Goal: Transaction & Acquisition: Purchase product/service

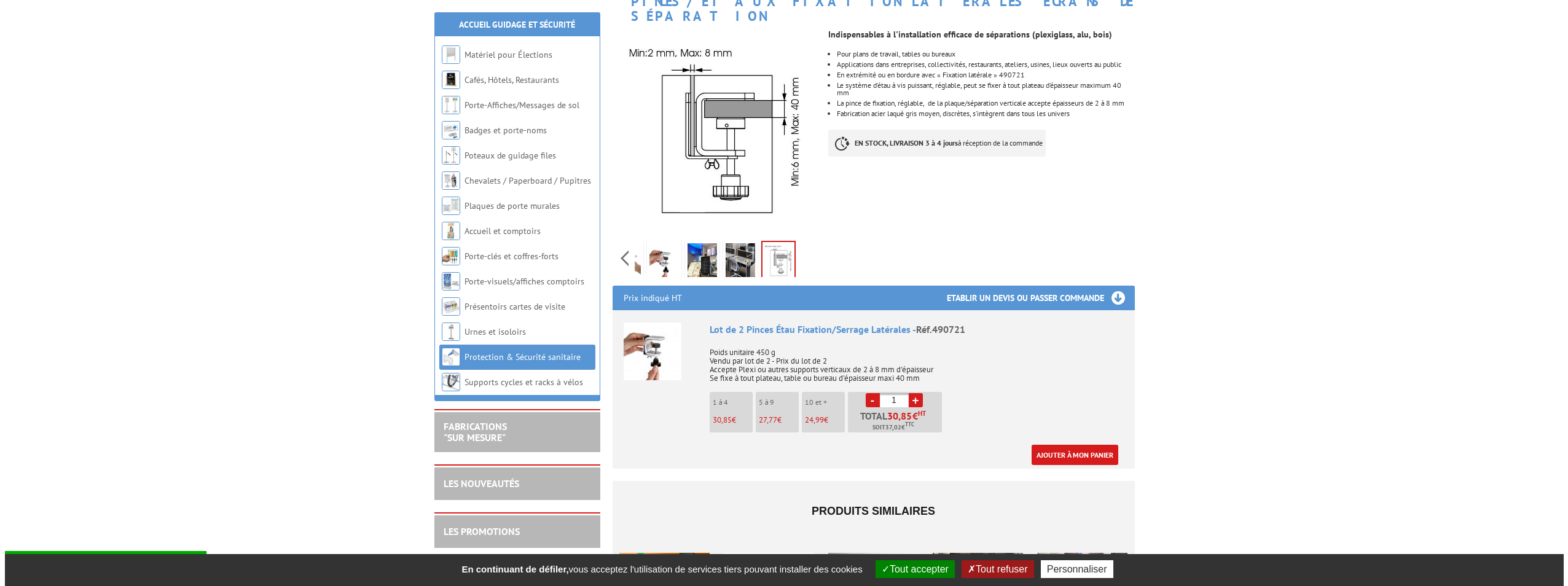
scroll to position [246, 0]
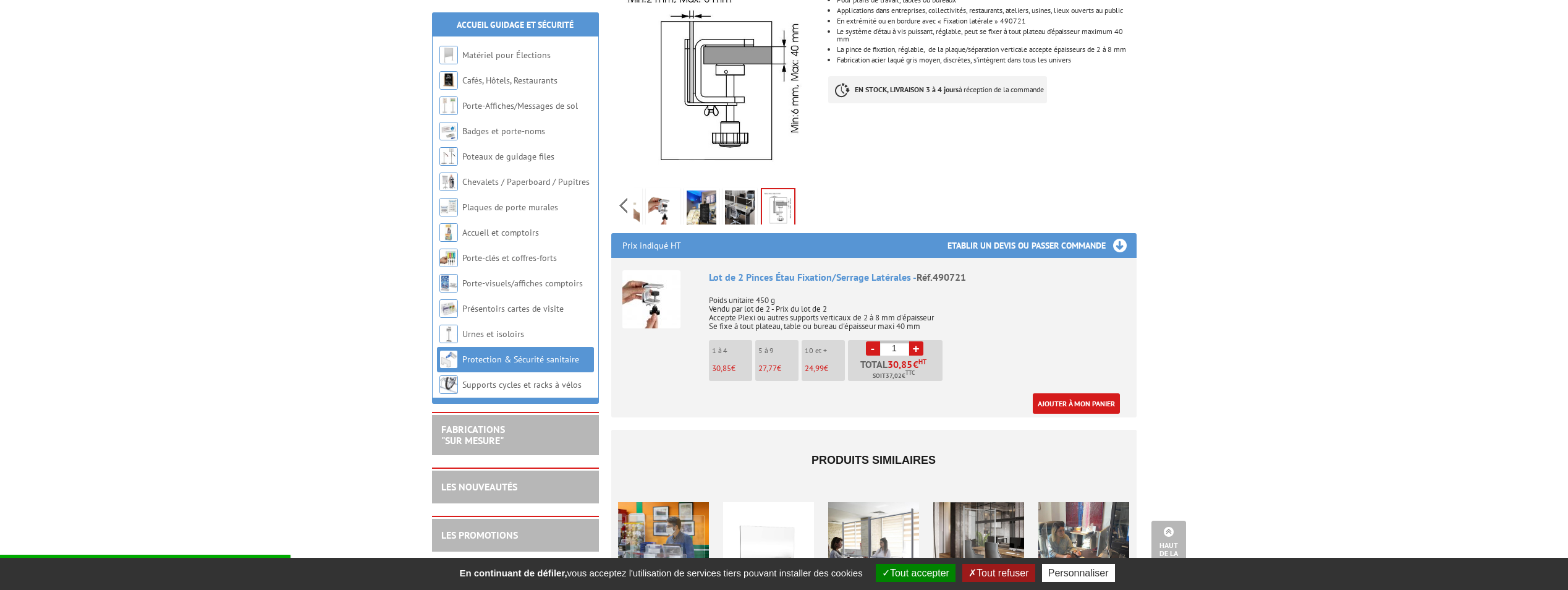
click at [918, 341] on link "+" at bounding box center [916, 348] width 14 height 14
click at [915, 341] on link "+" at bounding box center [916, 348] width 14 height 14
type input "5"
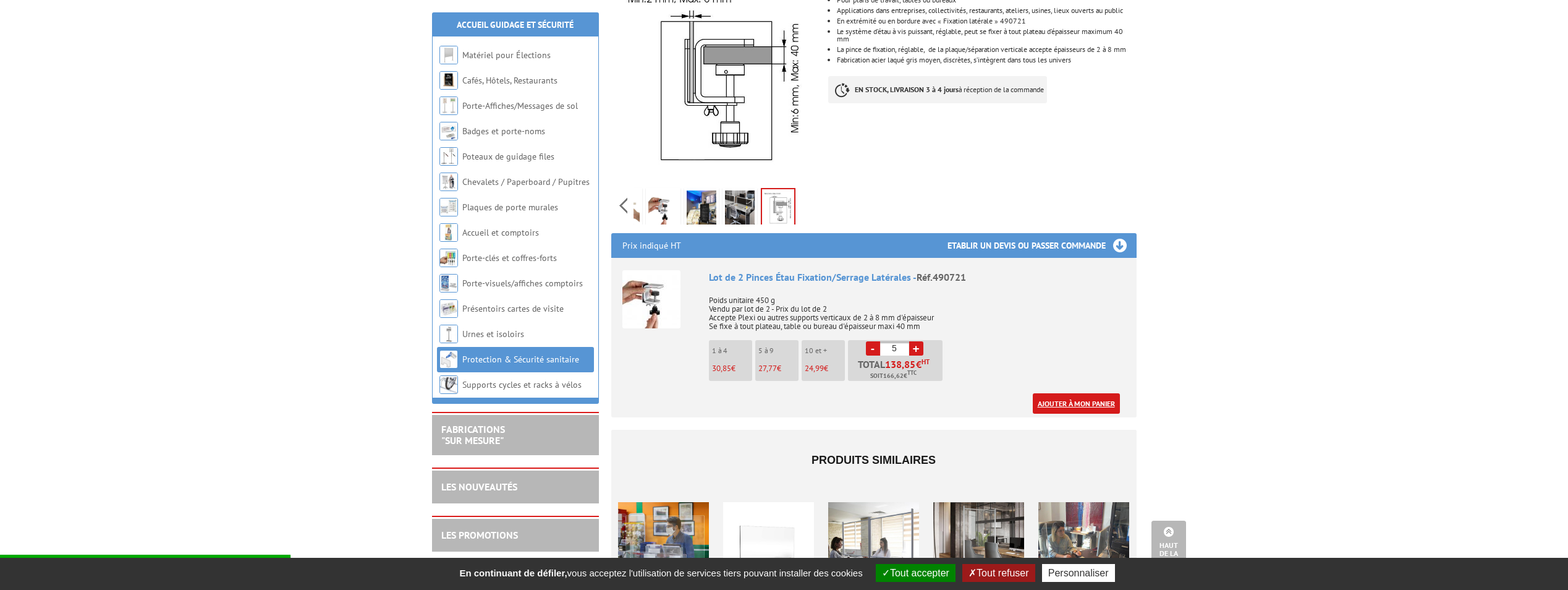
click at [1072, 393] on link "Ajouter à mon panier" at bounding box center [1076, 403] width 87 height 20
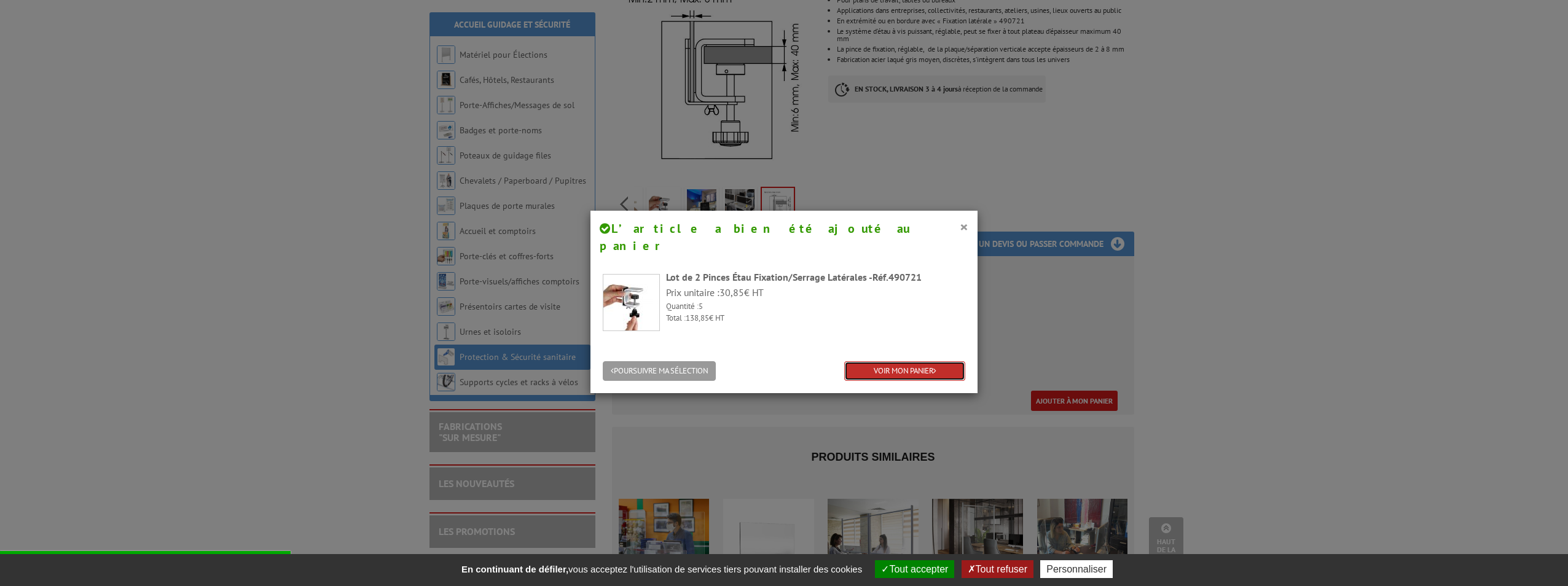
click at [890, 361] on link "VOIR MON PANIER" at bounding box center [905, 371] width 121 height 20
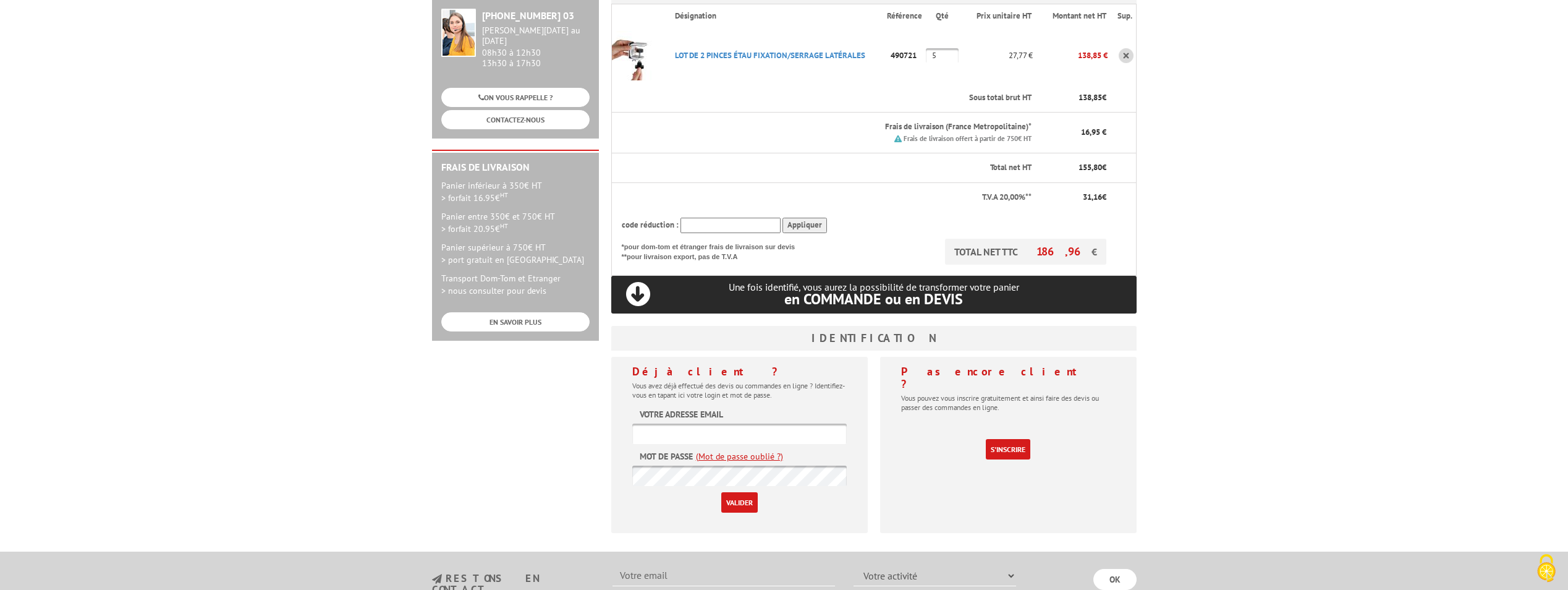
scroll to position [248, 0]
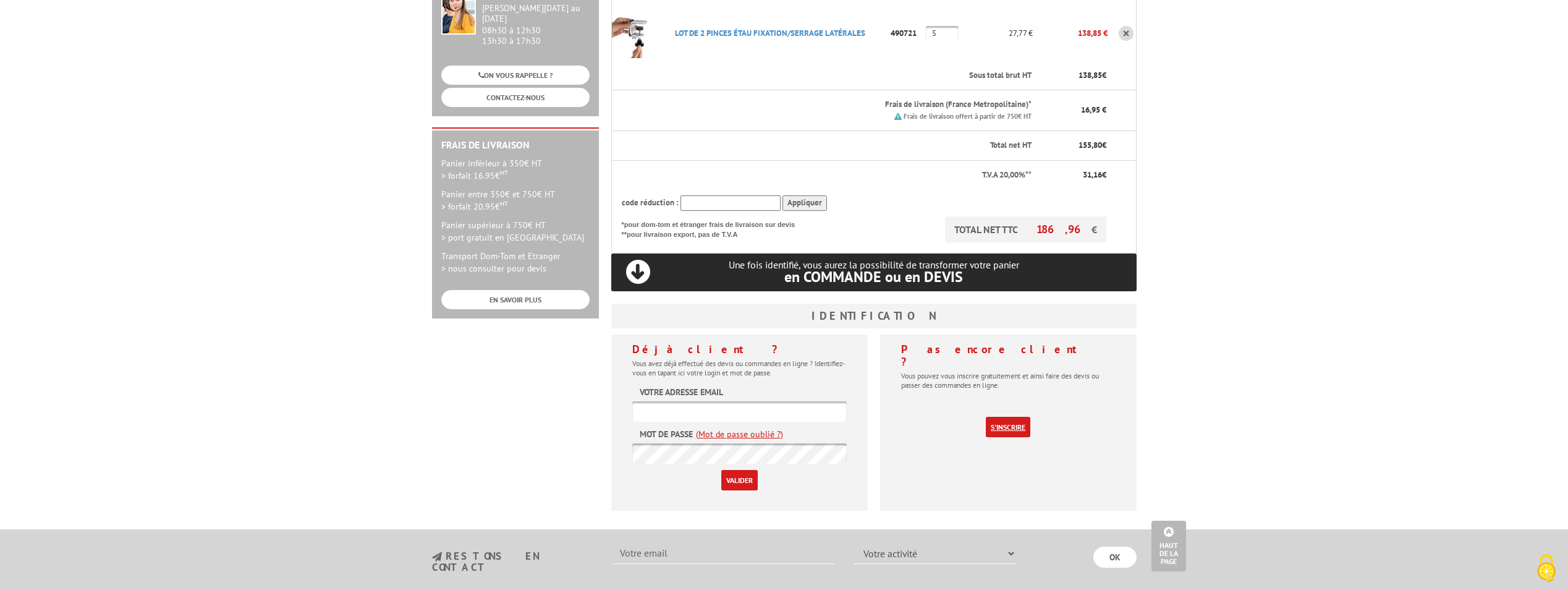
click at [1010, 417] on link "S'inscrire" at bounding box center [1008, 427] width 45 height 20
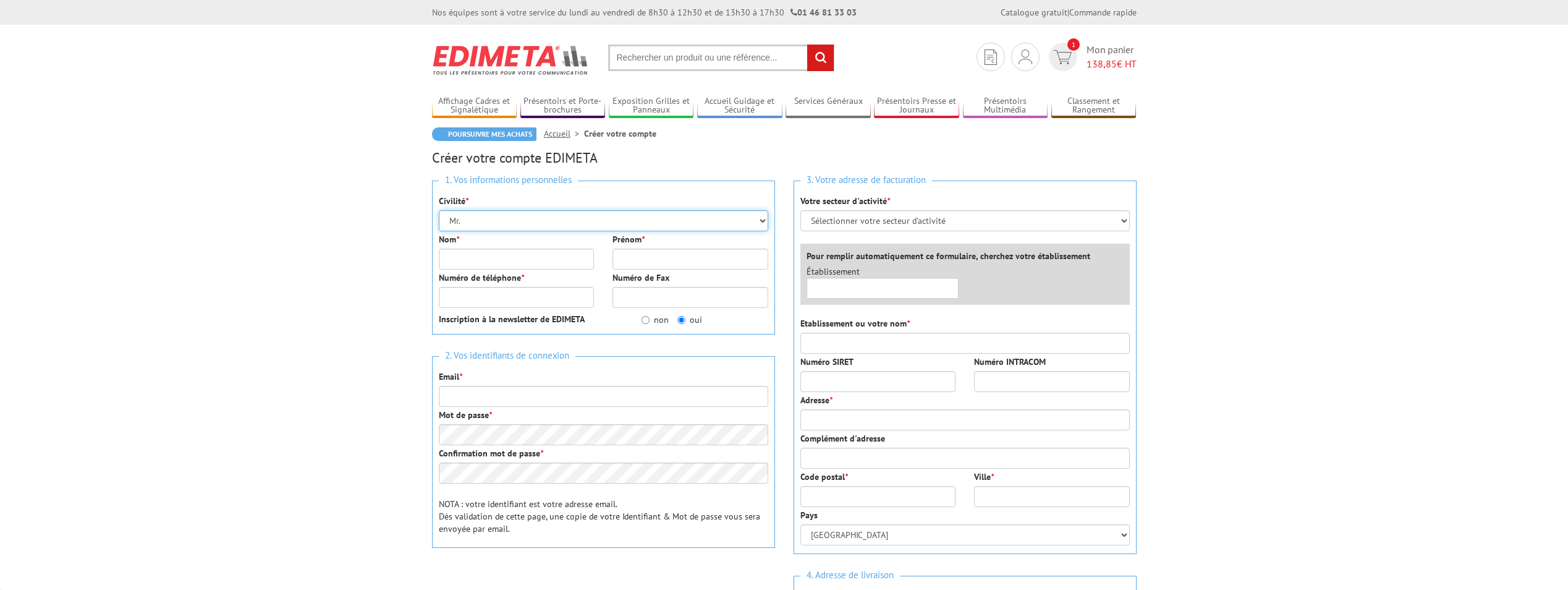
click at [651, 225] on select "Mr. Mme. Mlle." at bounding box center [603, 220] width 329 height 21
select select "Mme."
click at [438, 210] on select "Mr. Mme. Mlle." at bounding box center [603, 220] width 329 height 21
click at [539, 262] on input "Nom *" at bounding box center [516, 258] width 156 height 21
type input "Van Hootegem"
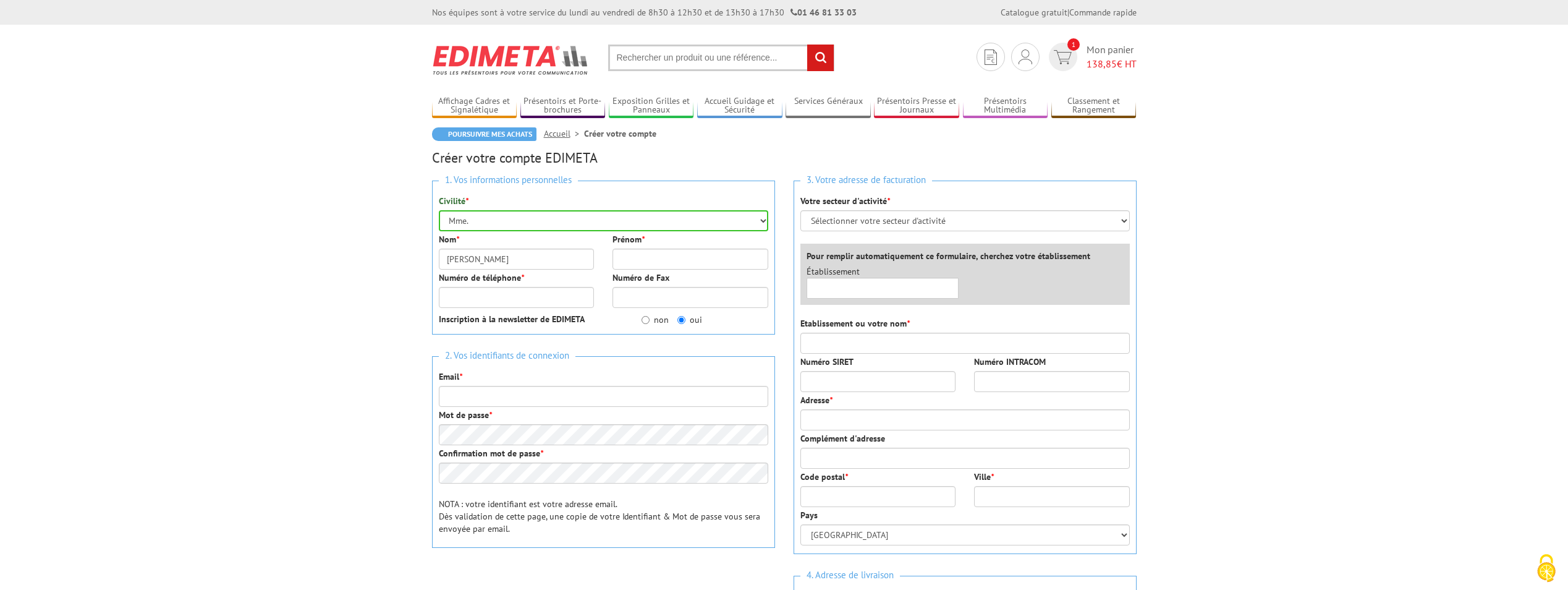
type input "Flavie"
type input "0695217006"
type input "flavie.vanhootegem@ffechecs.fr"
type input "Fédération Française des échecs"
type input "8 Rue Collette"
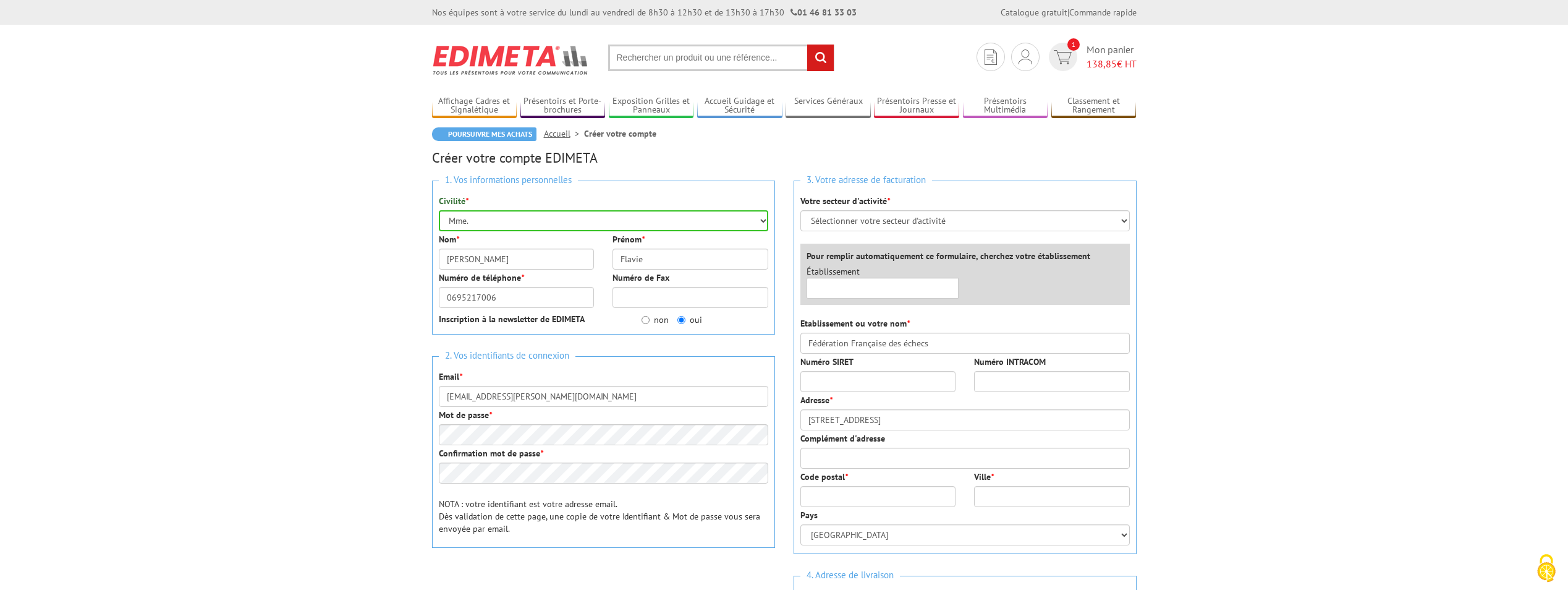
type input "75017"
type input "Paris"
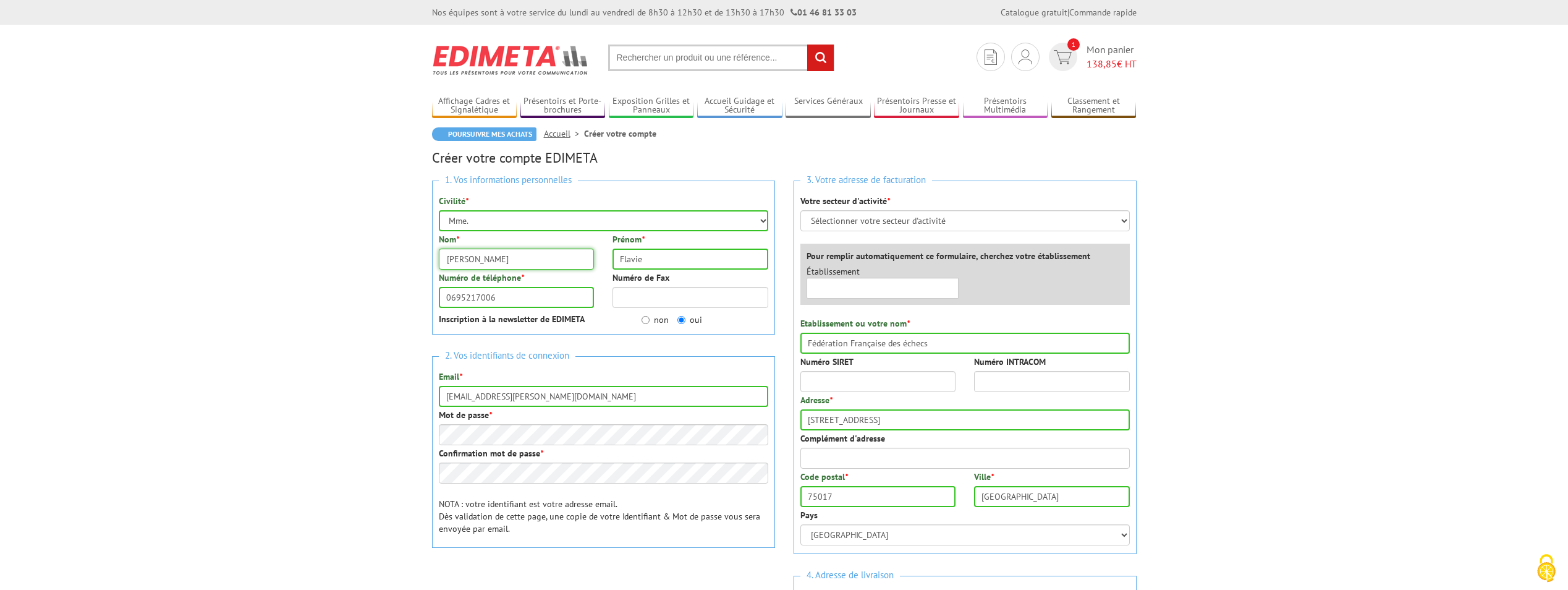
drag, startPoint x: 462, startPoint y: 263, endPoint x: 403, endPoint y: 260, distance: 59.1
click at [403, 260] on body "Nos équipes sont à votre service du lundi au vendredi de 8h30 à 12h30 et de 13h…" at bounding box center [784, 517] width 1568 height 1034
click at [390, 275] on body "Nos équipes sont à votre service du lundi au vendredi de 8h30 à 12h30 et de 13h…" at bounding box center [784, 517] width 1568 height 1034
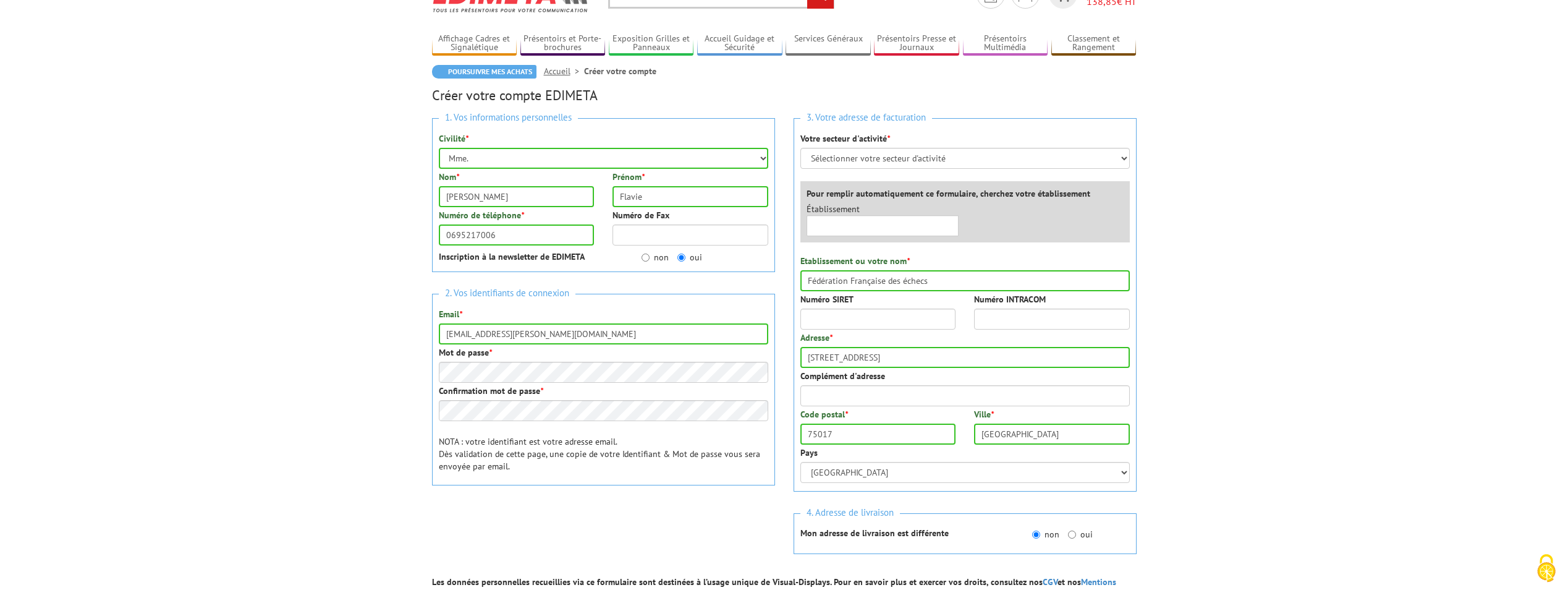
scroll to position [124, 0]
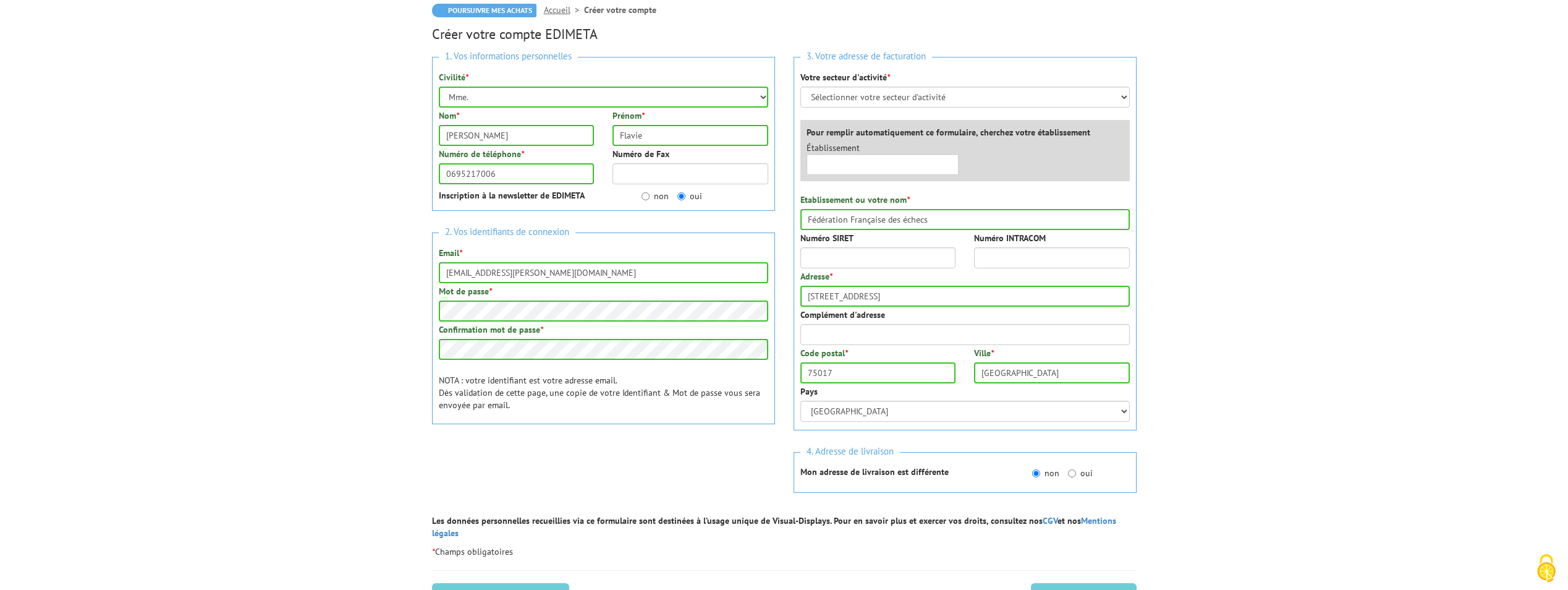
click at [733, 393] on p "NOTA : votre identifiant est votre adresse email. Dès validation de cette page,…" at bounding box center [603, 392] width 329 height 37
click at [881, 92] on select "Sélectionner votre secteur d'activité Administrations et collectivités Magasins…" at bounding box center [965, 97] width 329 height 21
select select "878"
click at [800, 87] on select "Sélectionner votre secteur d'activité Administrations et collectivités Magasins…" at bounding box center [965, 97] width 329 height 21
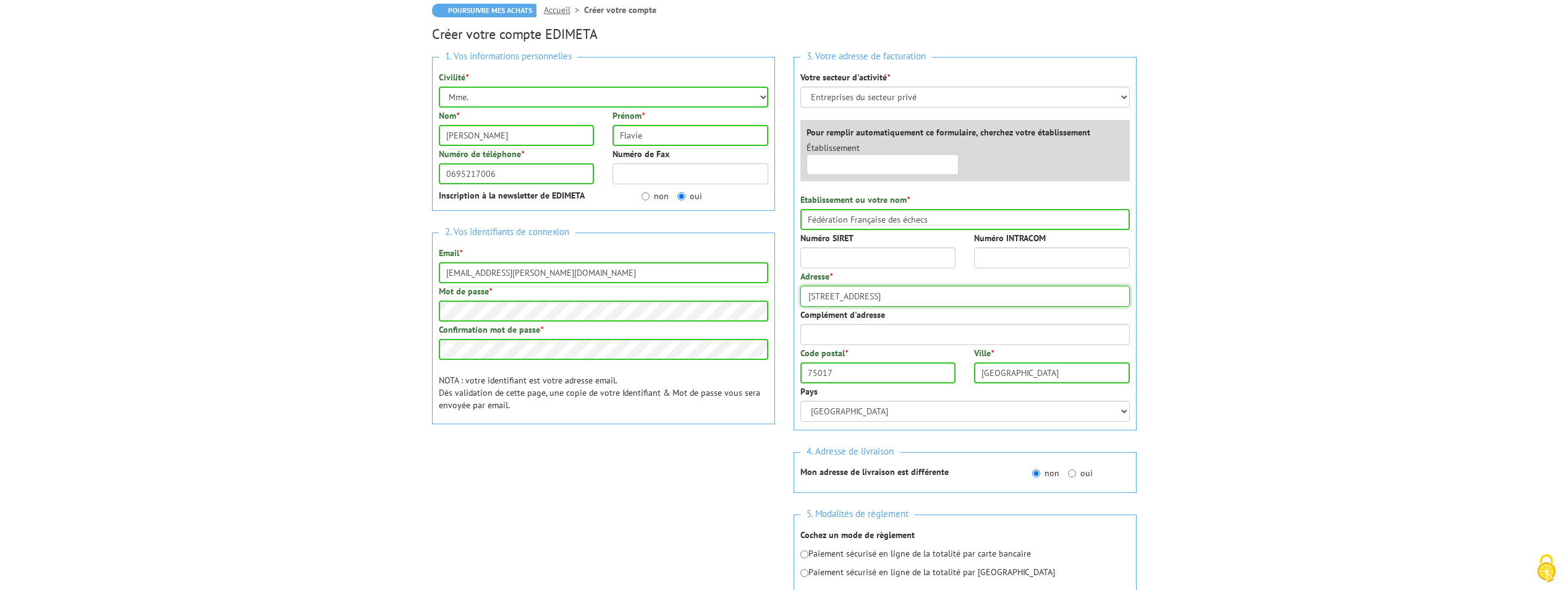
click at [903, 295] on input "8 Rue Collette" at bounding box center [965, 296] width 329 height 21
type input "8"
type input "6 rue de l'église"
click at [892, 371] on input "75017" at bounding box center [878, 372] width 156 height 21
type input "7"
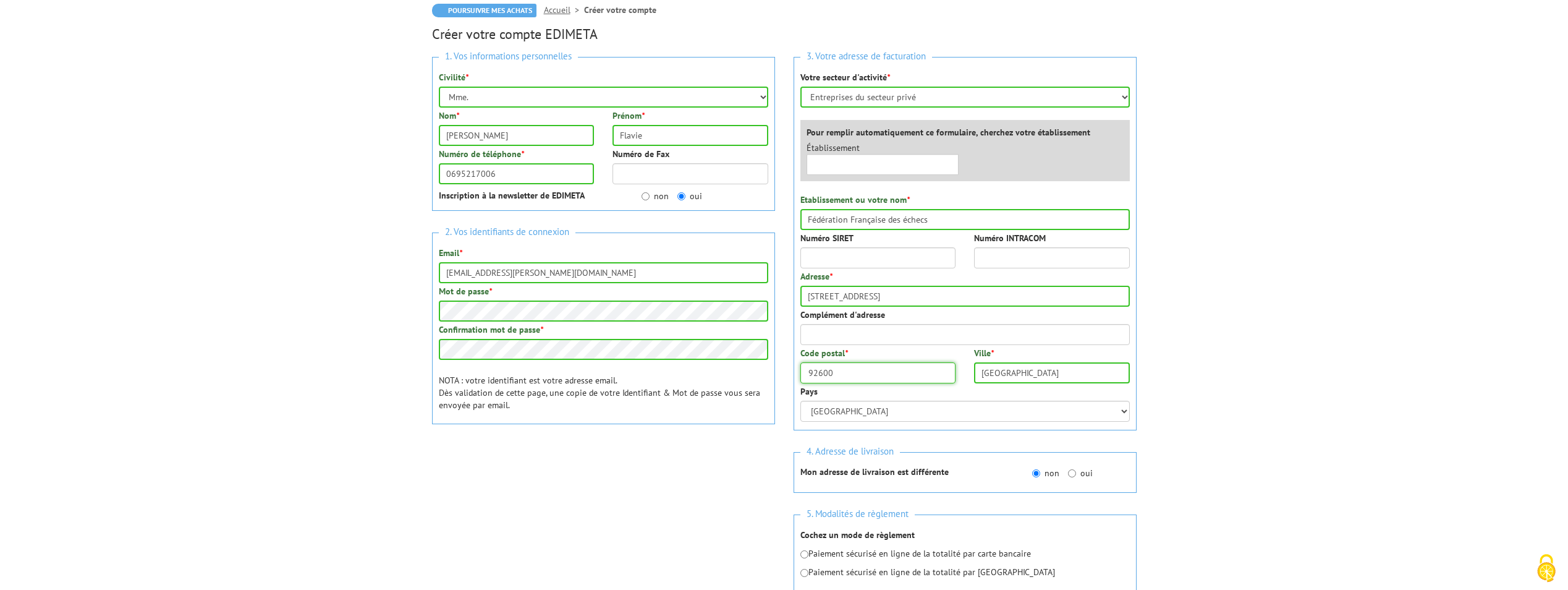
type input "92600"
click at [1006, 375] on input "Paris" at bounding box center [1052, 372] width 156 height 21
type input "Asnières-Sur-Seine"
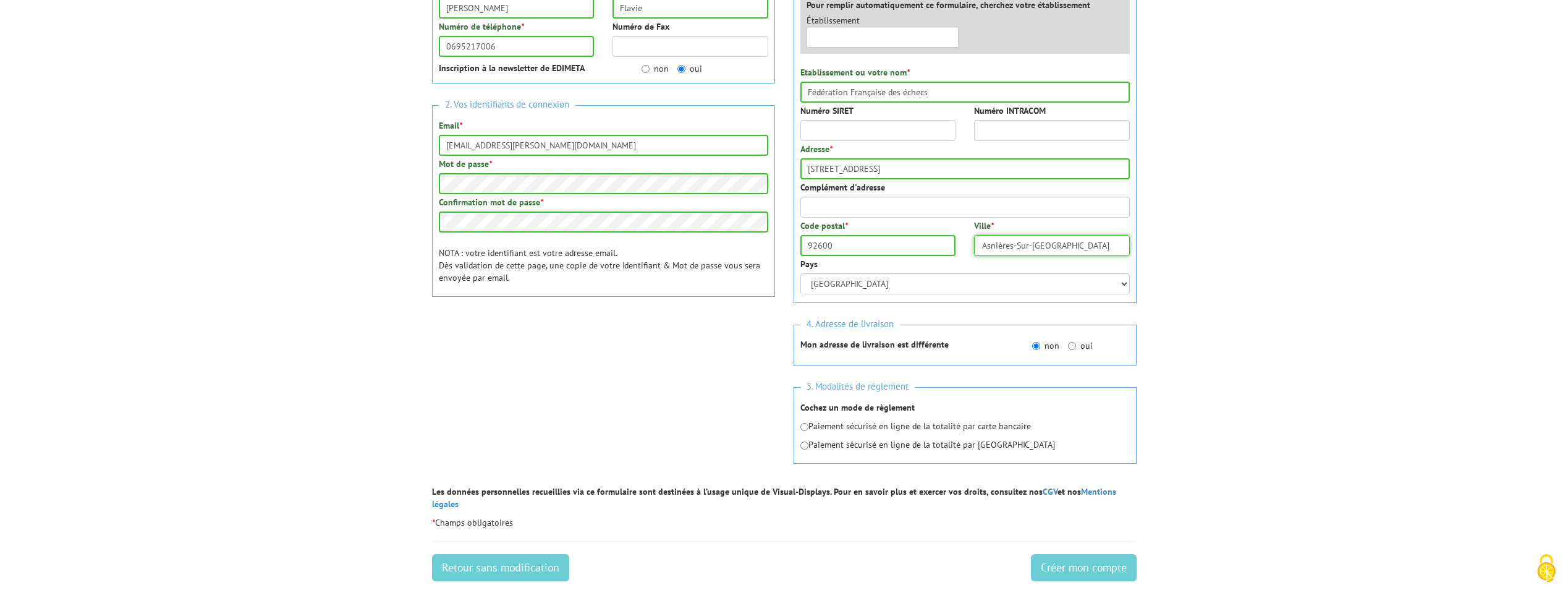
scroll to position [251, 0]
click at [801, 428] on input "radio" at bounding box center [804, 426] width 8 height 8
radio input "true"
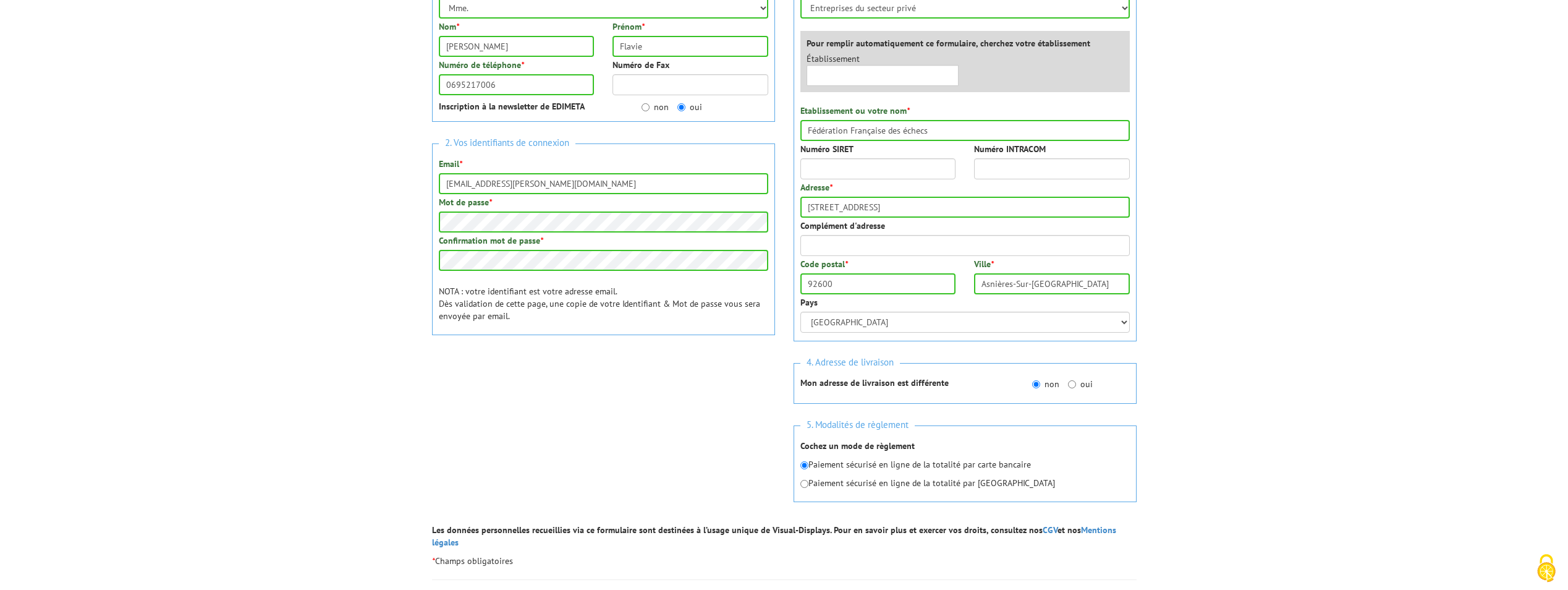
scroll to position [213, 0]
click at [831, 77] on input "text" at bounding box center [883, 74] width 153 height 21
type input "F"
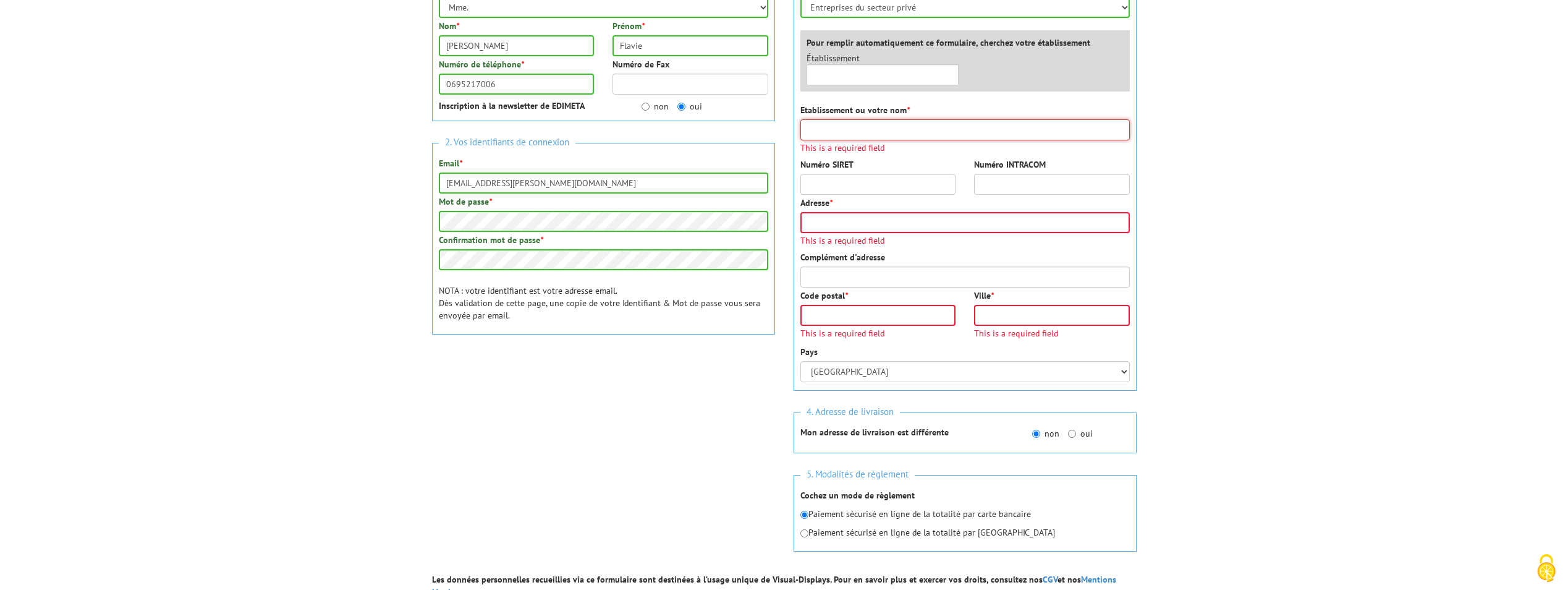
click at [887, 128] on input "Etablissement ou votre nom *" at bounding box center [965, 129] width 329 height 21
type input "Fédération Française des échecs"
type input "8 Rue Collette"
type input "75017"
type input "Paris"
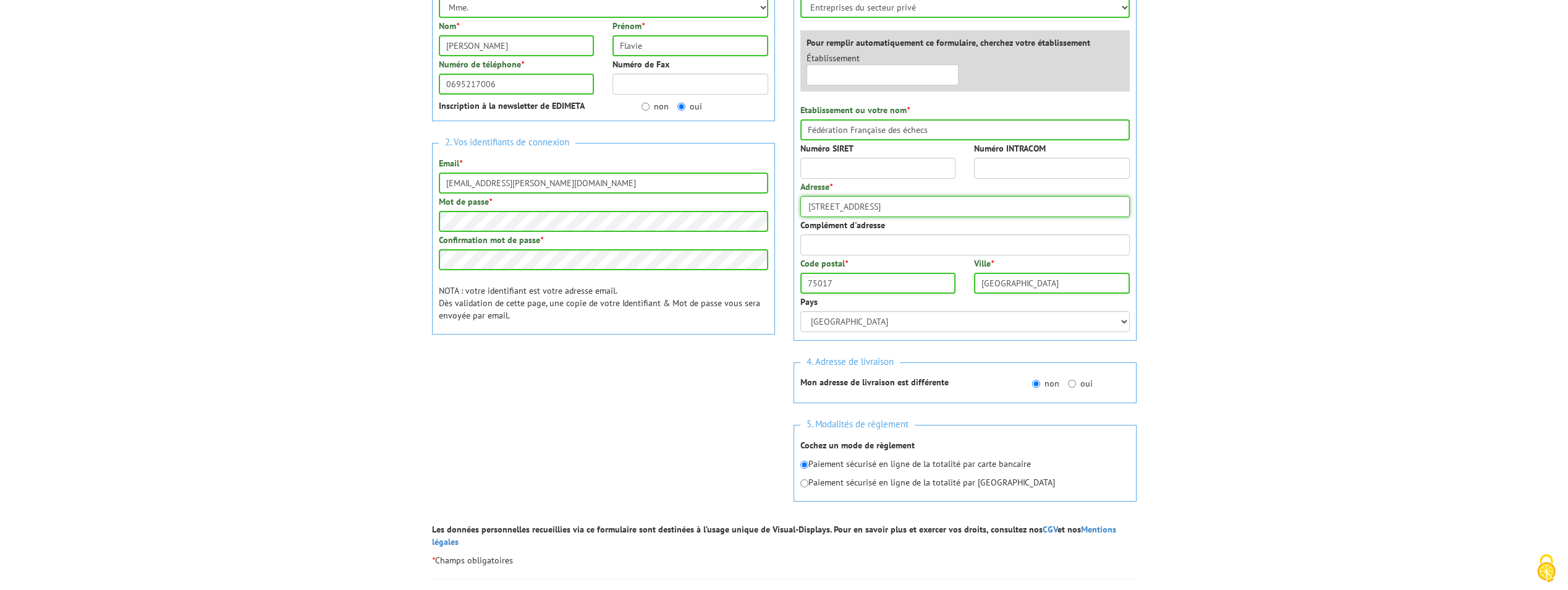
click at [881, 209] on input "8 Rue Collette" at bounding box center [965, 206] width 329 height 21
type input "[STREET_ADDRESS]"
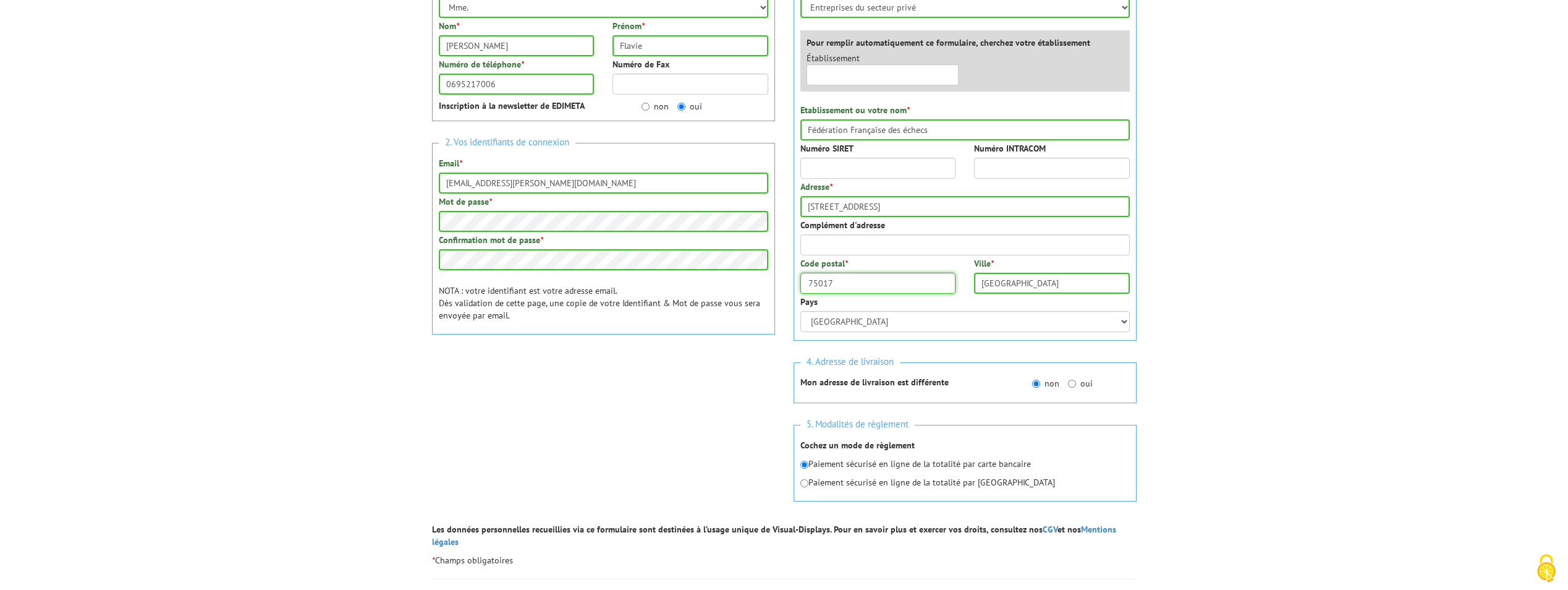
click at [848, 286] on input "75017" at bounding box center [878, 283] width 156 height 21
type input "92600"
click at [1040, 283] on input "Paris" at bounding box center [1052, 283] width 156 height 21
click at [1015, 285] on input "Paris" at bounding box center [1052, 283] width 156 height 21
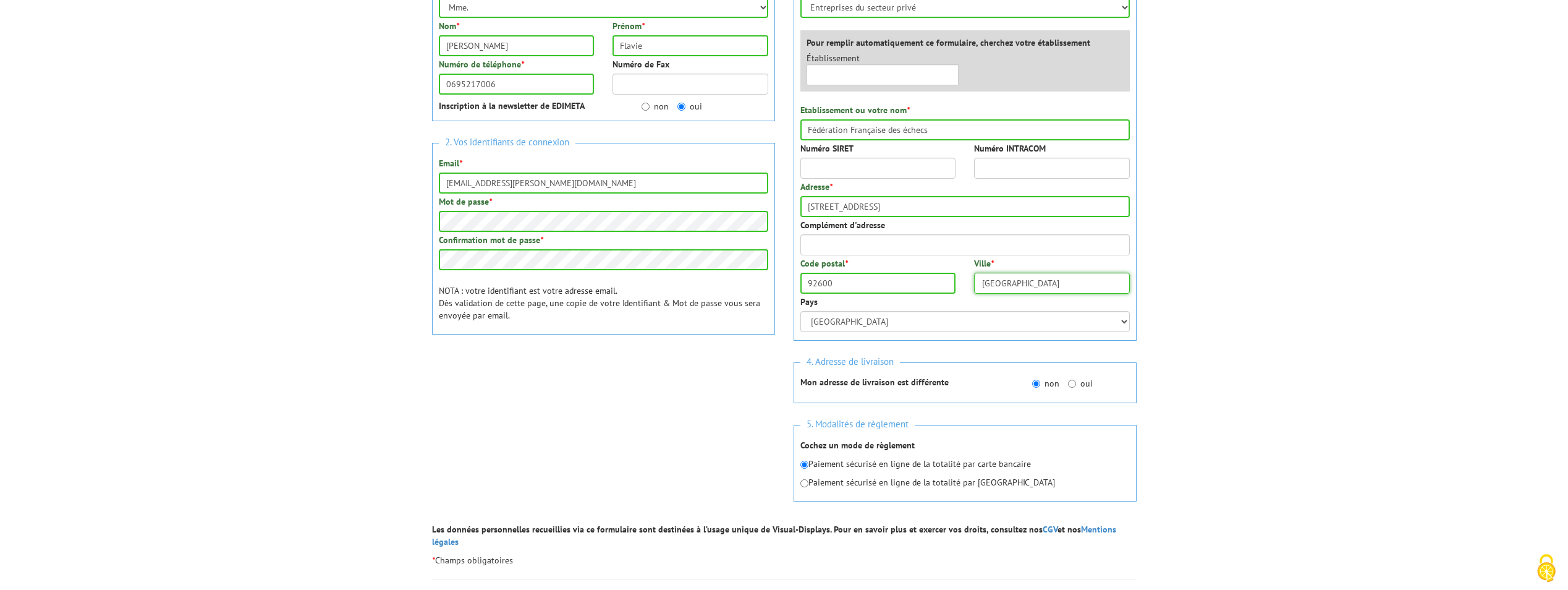
drag, startPoint x: 1015, startPoint y: 285, endPoint x: 971, endPoint y: 290, distance: 44.3
click at [971, 290] on div "Ville * Paris" at bounding box center [1052, 275] width 174 height 36
type input "Asnières-Sur-[GEOGRAPHIC_DATA]"
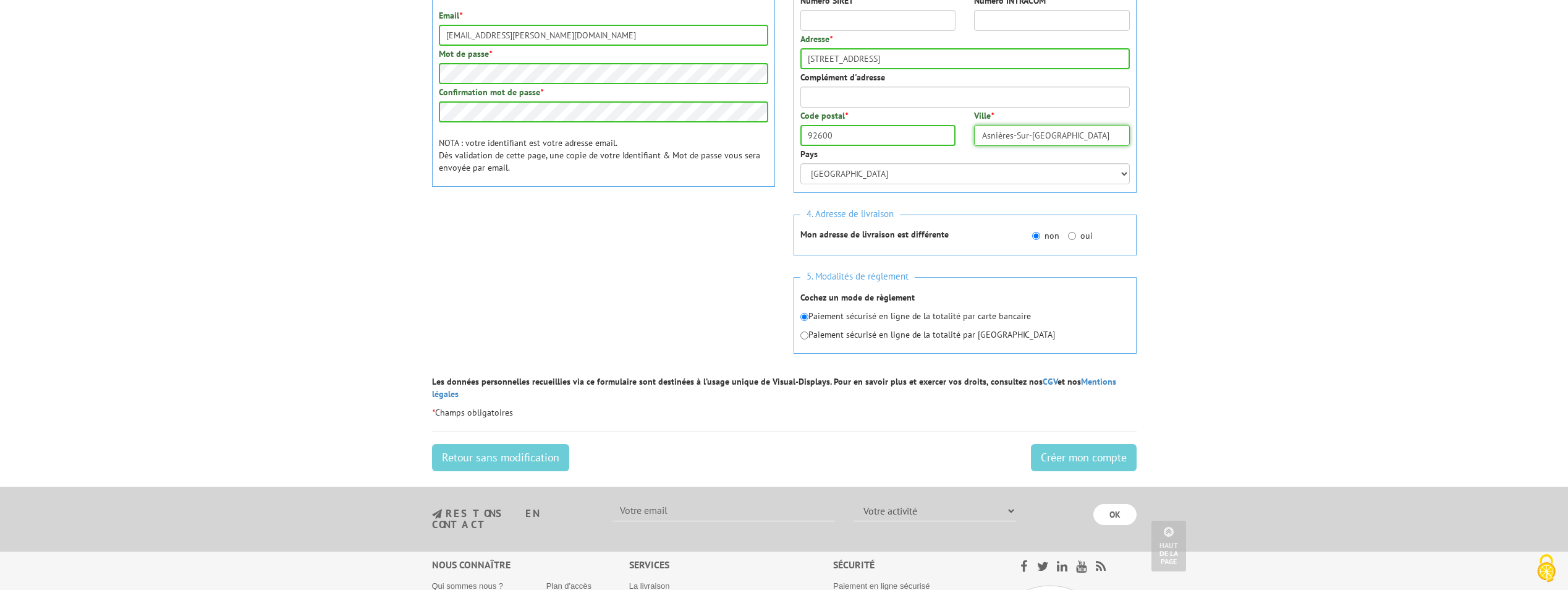
scroll to position [371, 0]
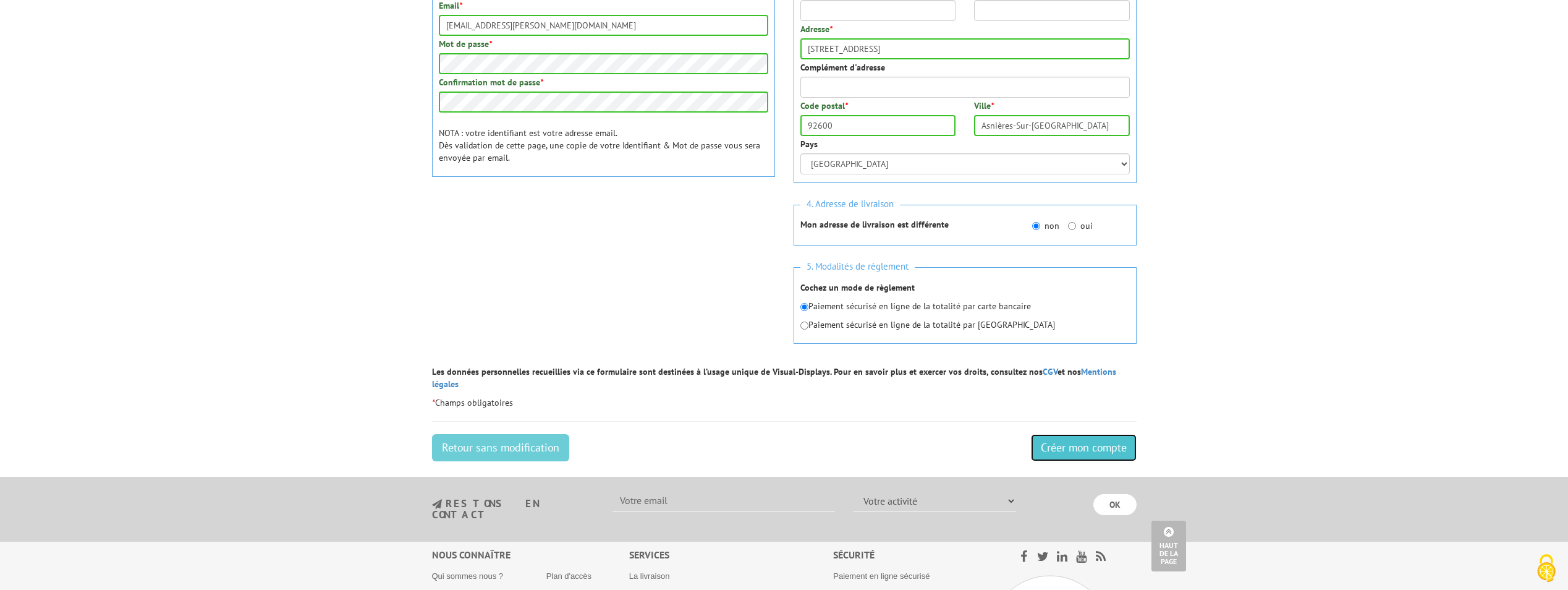
click at [1122, 441] on input "Créer mon compte" at bounding box center [1084, 447] width 106 height 27
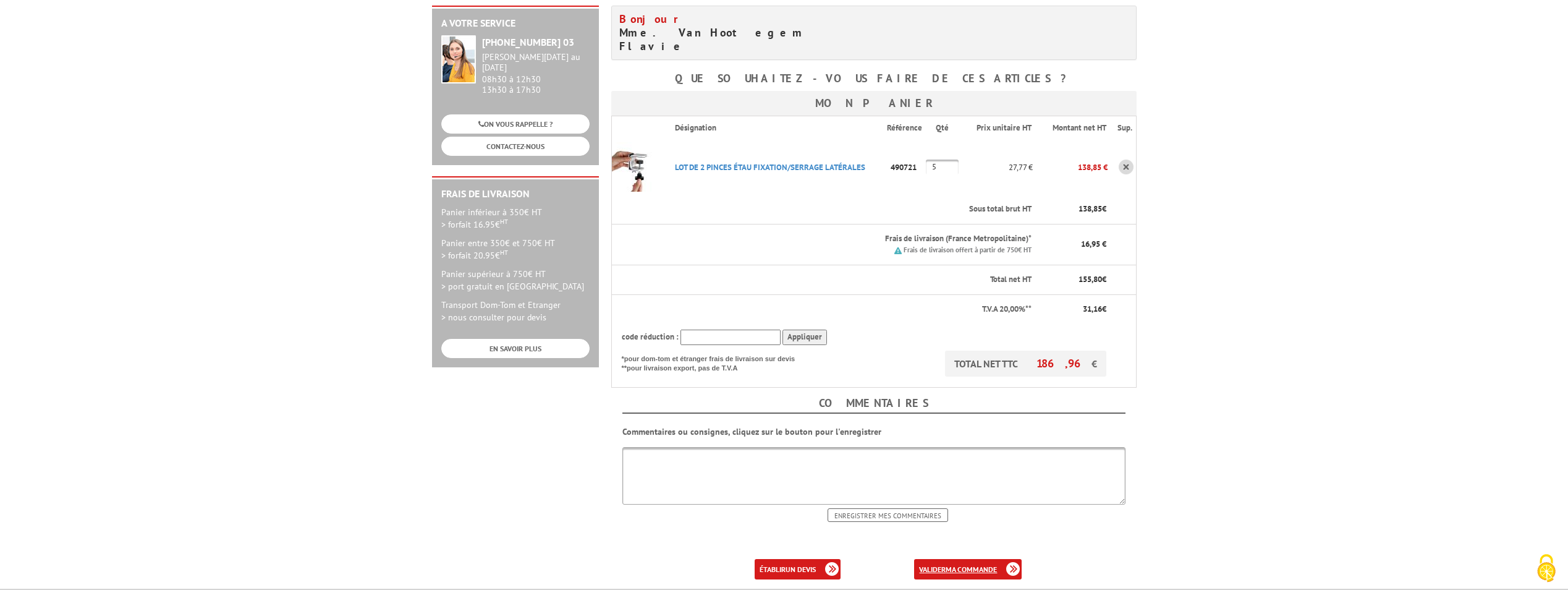
click at [998, 559] on link "valider ma commande" at bounding box center [967, 569] width 107 height 20
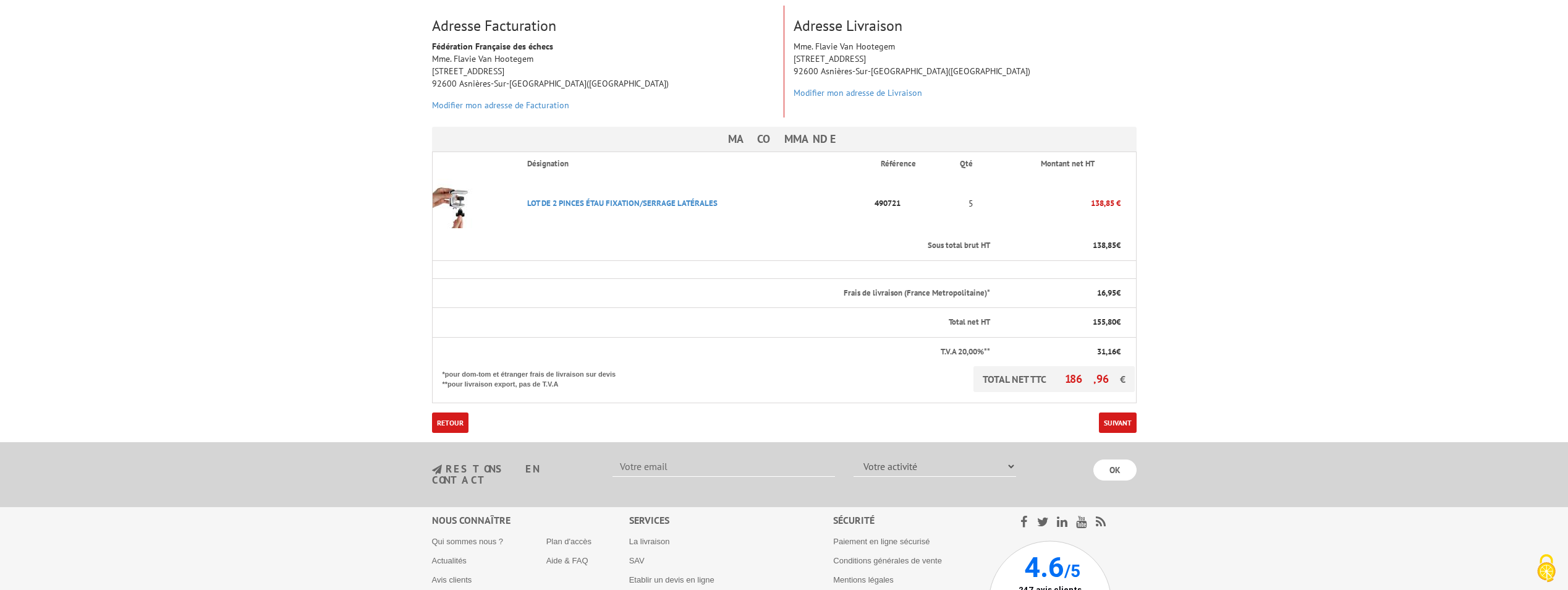
scroll to position [199, 0]
click at [1111, 412] on link "Suivant" at bounding box center [1118, 422] width 38 height 20
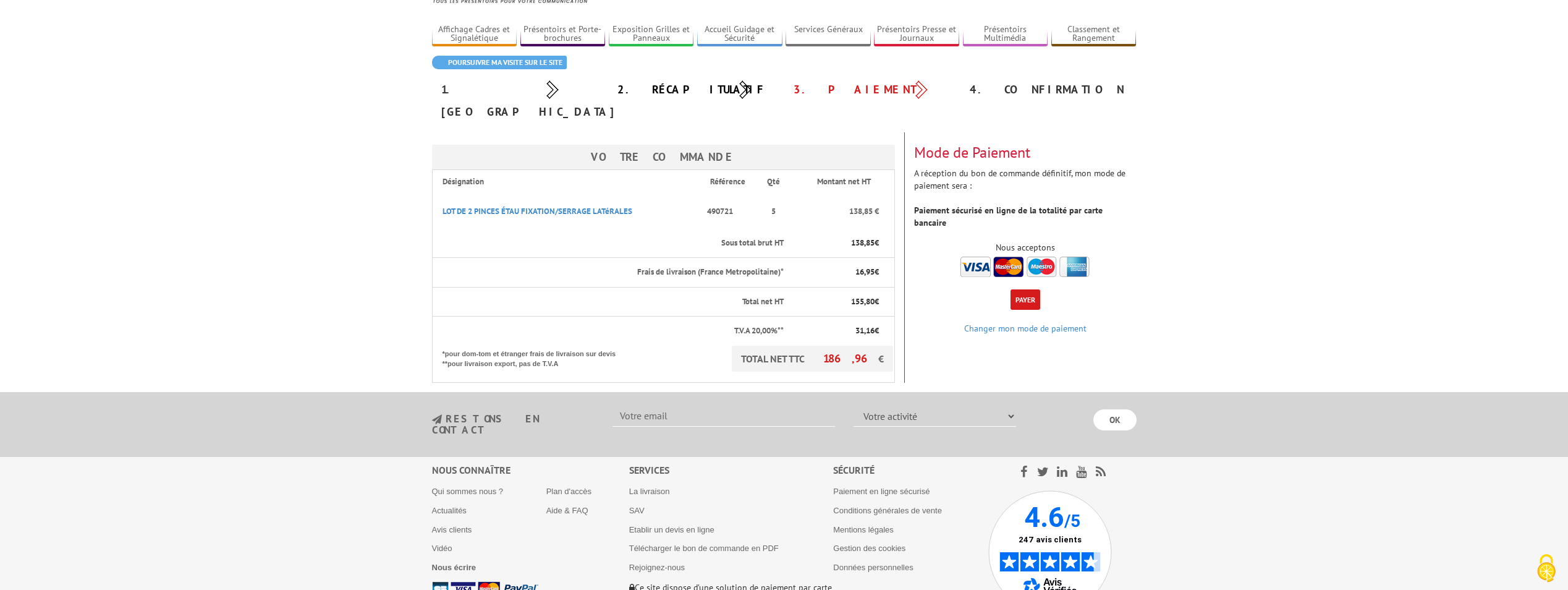
scroll to position [72, 0]
click at [1025, 288] on button "Payer" at bounding box center [1025, 298] width 30 height 20
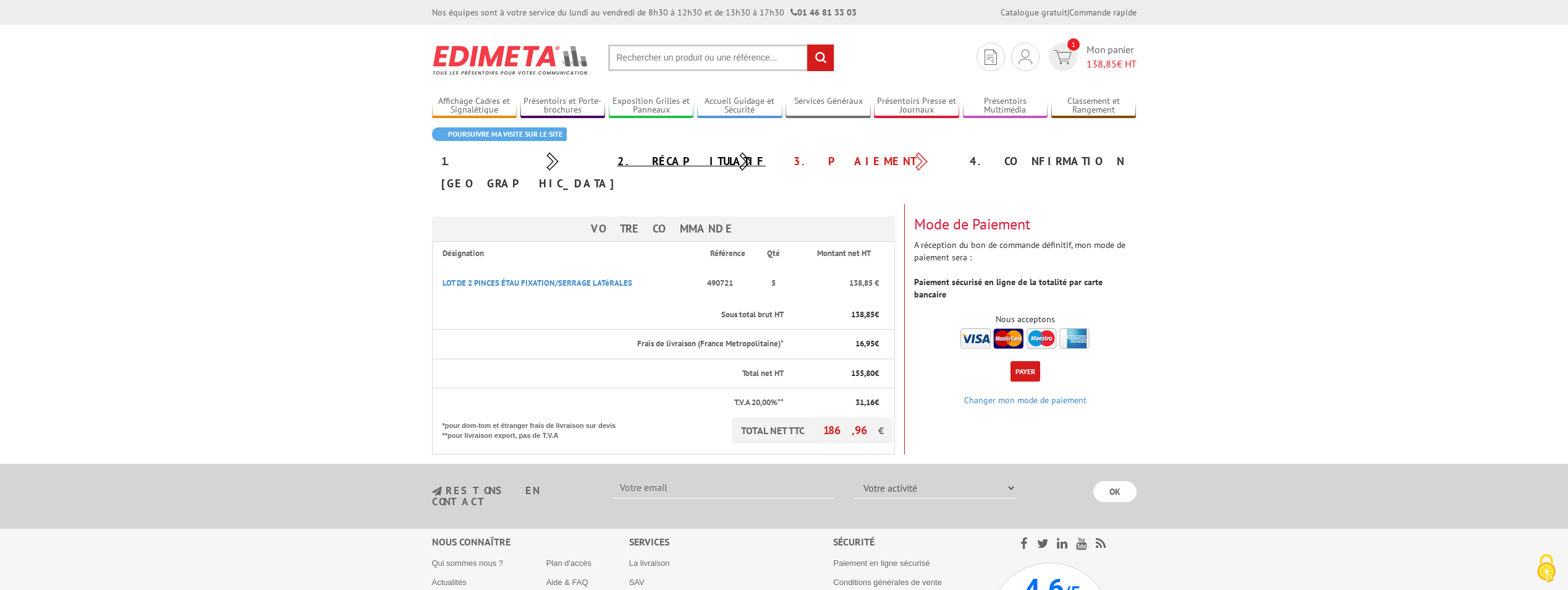
click at [654, 161] on link "2. Récapitulatif" at bounding box center [692, 161] width 148 height 14
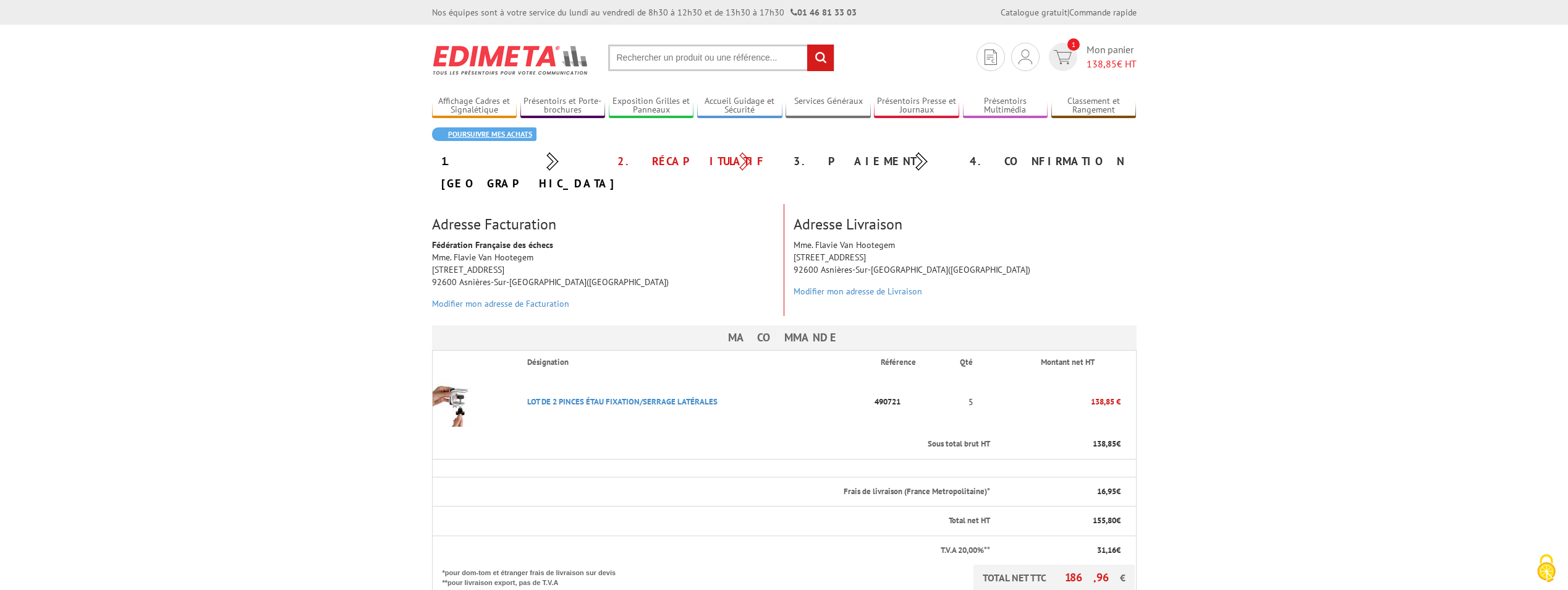
click at [487, 131] on link "Poursuivre mes achats" at bounding box center [484, 134] width 104 height 14
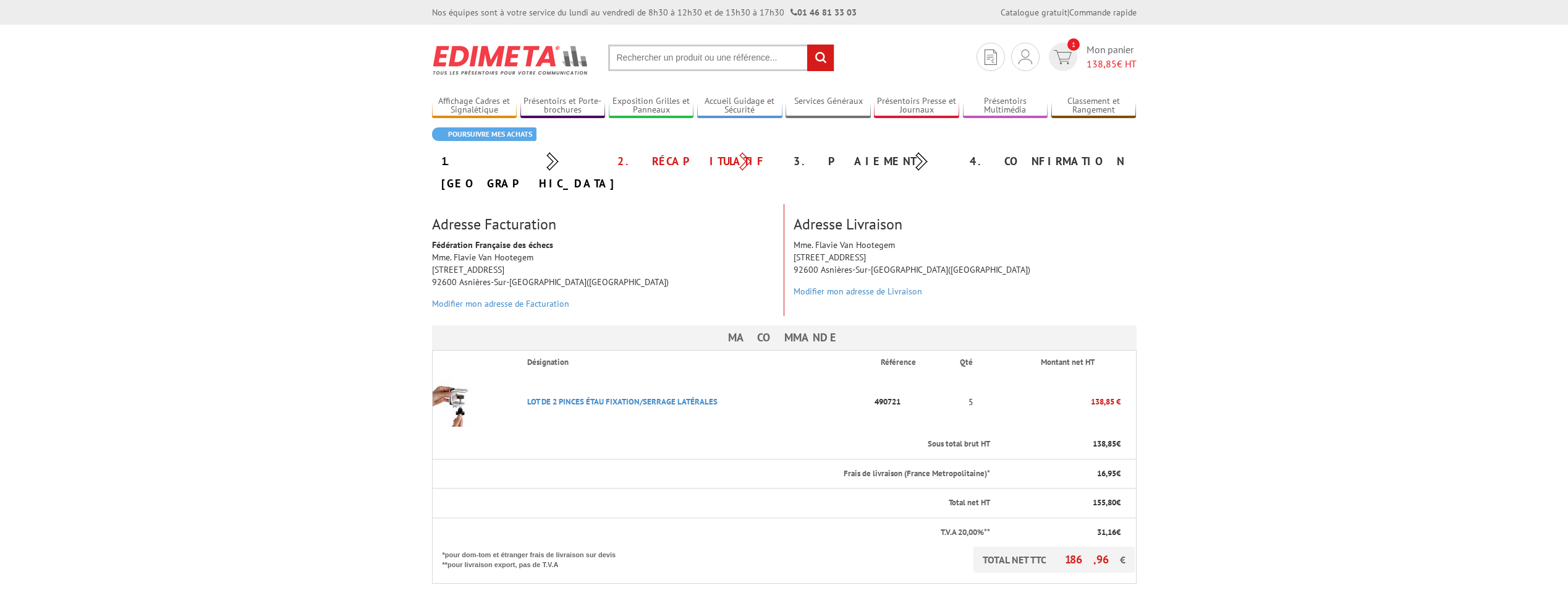
scroll to position [201, 0]
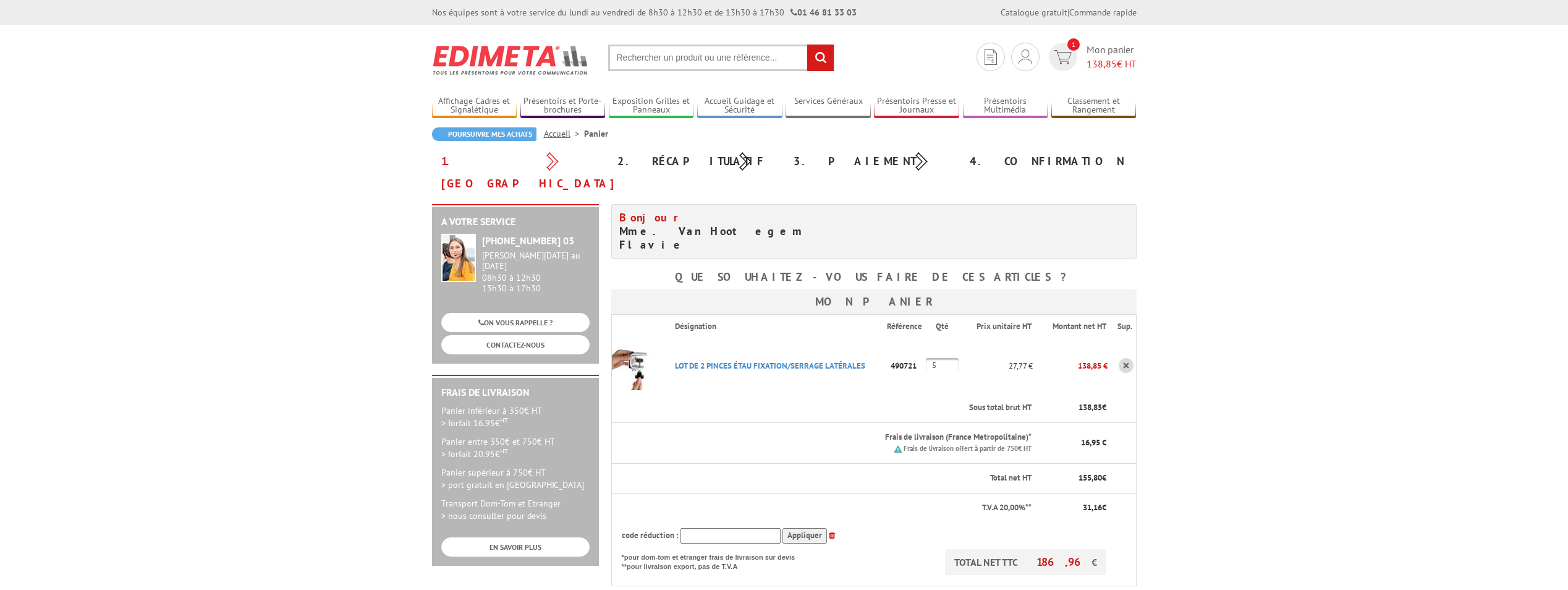
scroll to position [200, 0]
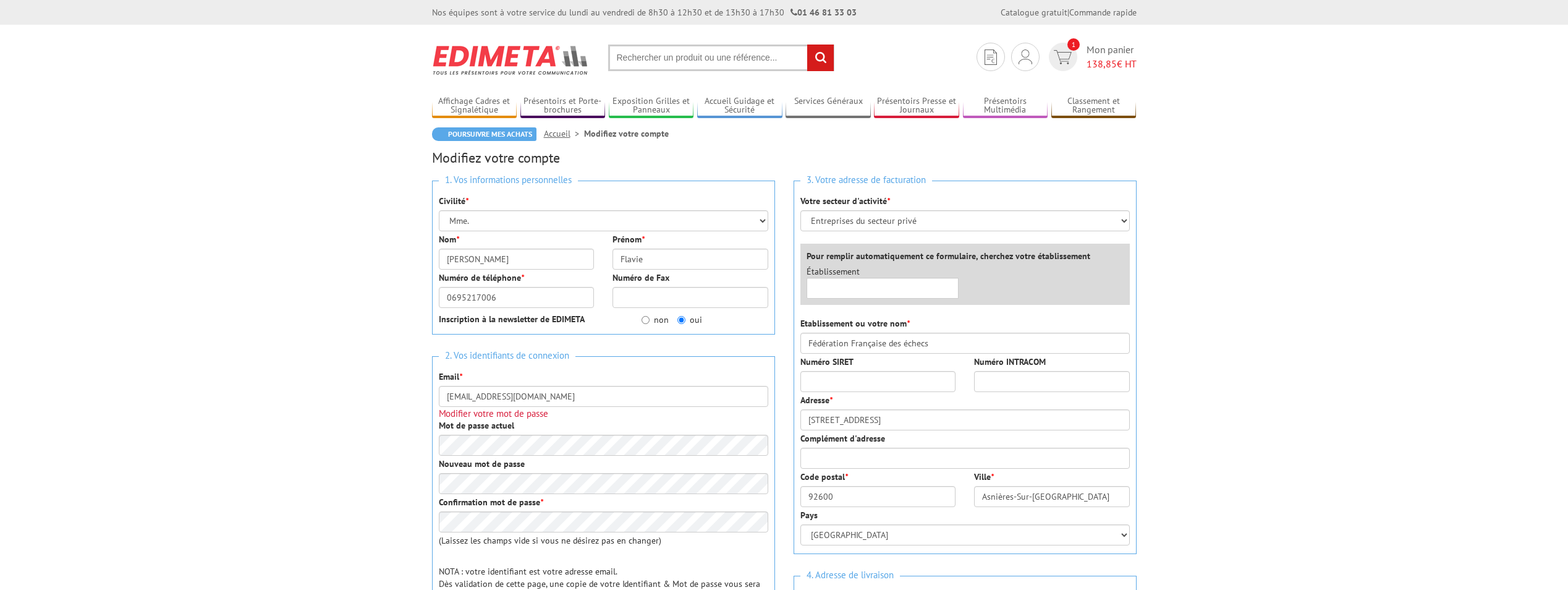
scroll to position [370, 0]
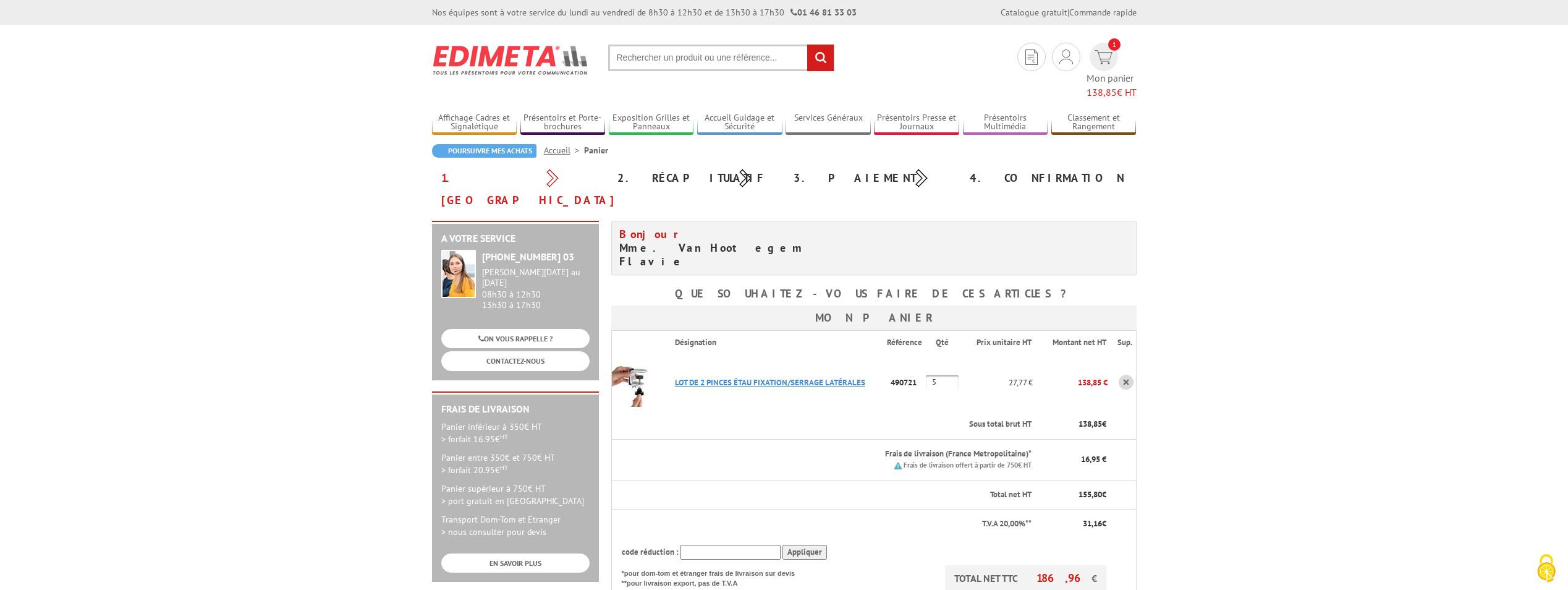
click at [783, 377] on link "LOT DE 2 PINCES ÉTAU FIXATION/SERRAGE LATéRALES" at bounding box center [770, 382] width 190 height 11
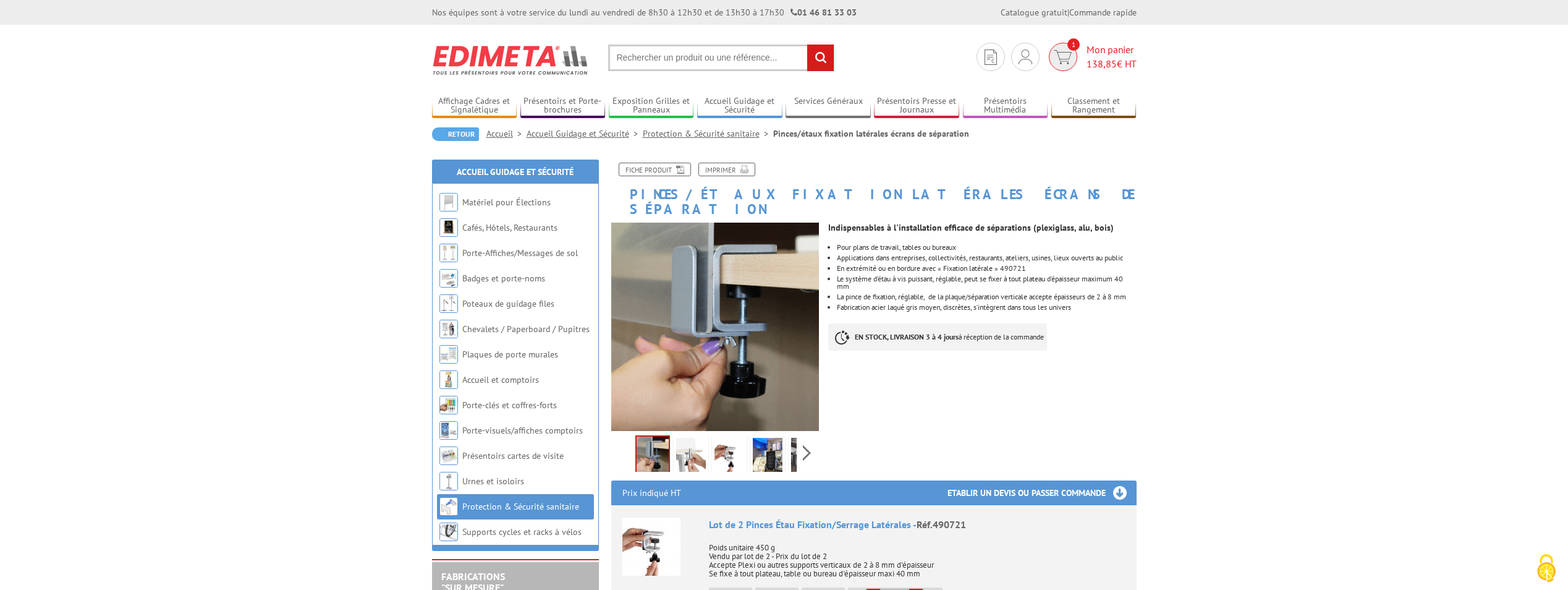
click at [1057, 57] on img at bounding box center [1062, 57] width 18 height 14
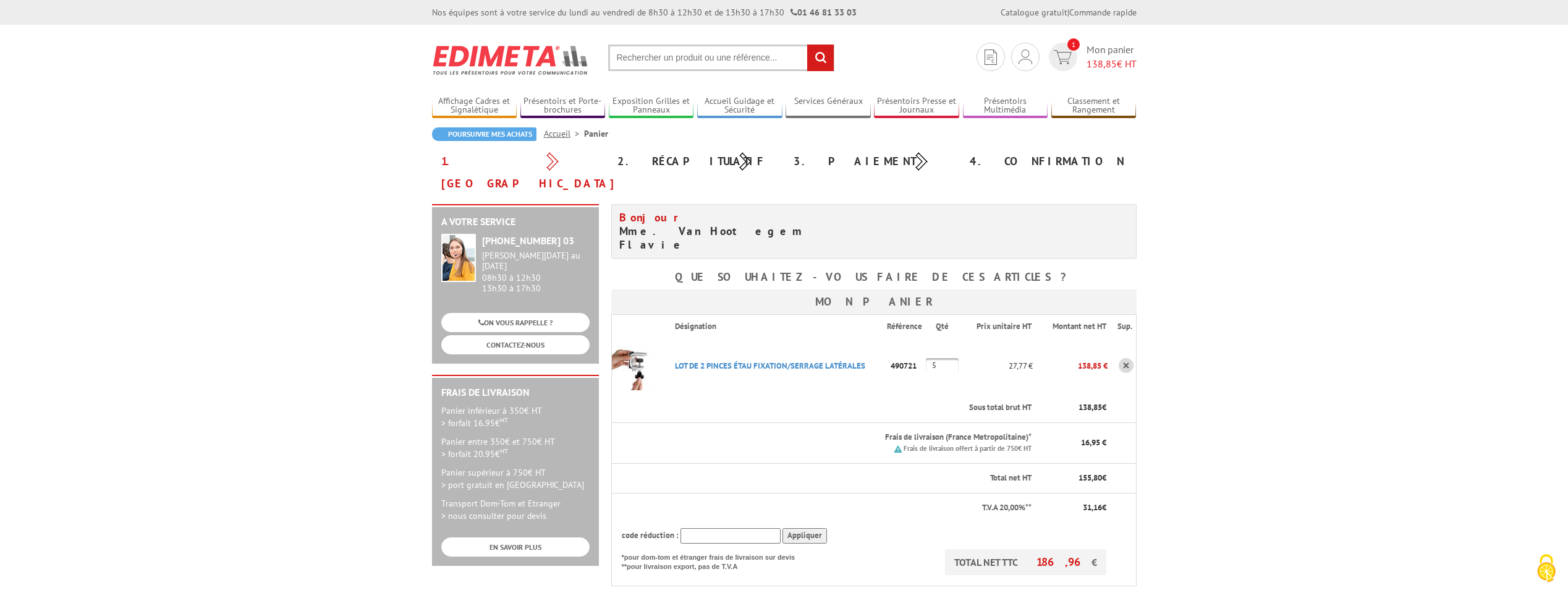
click at [674, 212] on h4 "Bonjour Mme. Van Hootegem Flavie" at bounding box center [742, 231] width 246 height 41
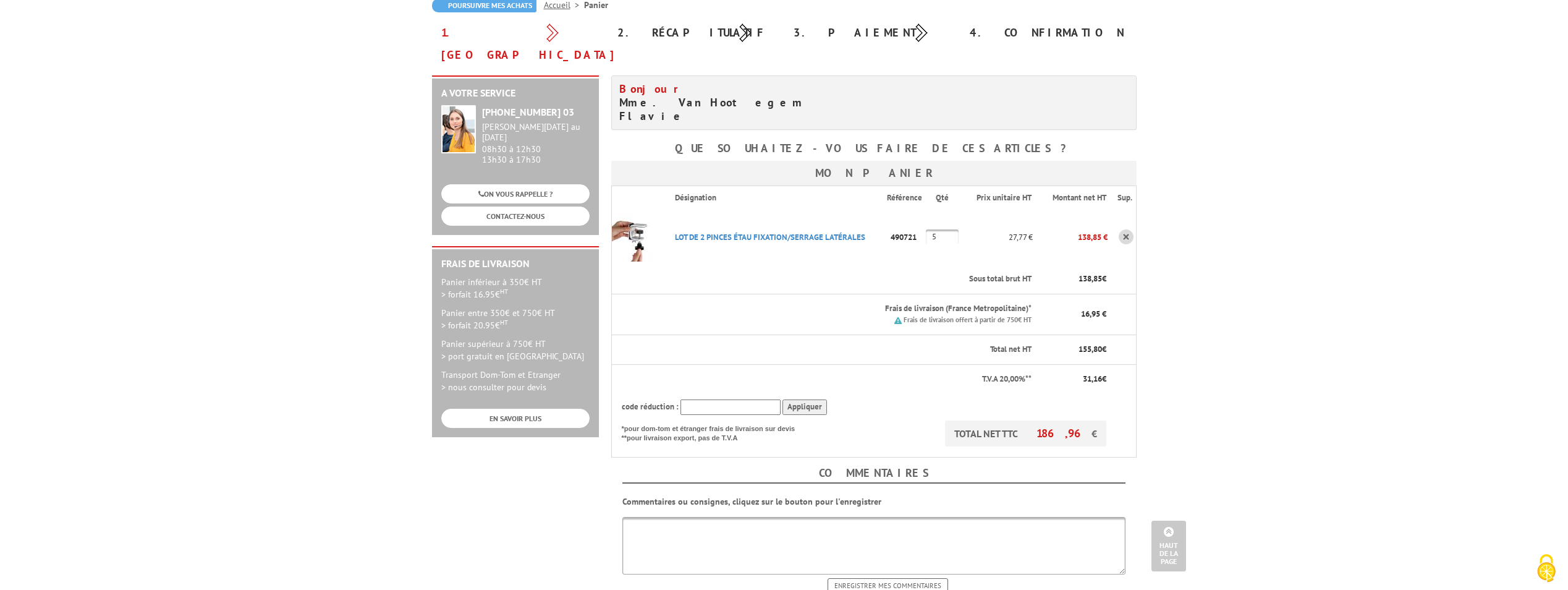
scroll to position [124, 0]
